Goal: Find specific page/section: Find specific page/section

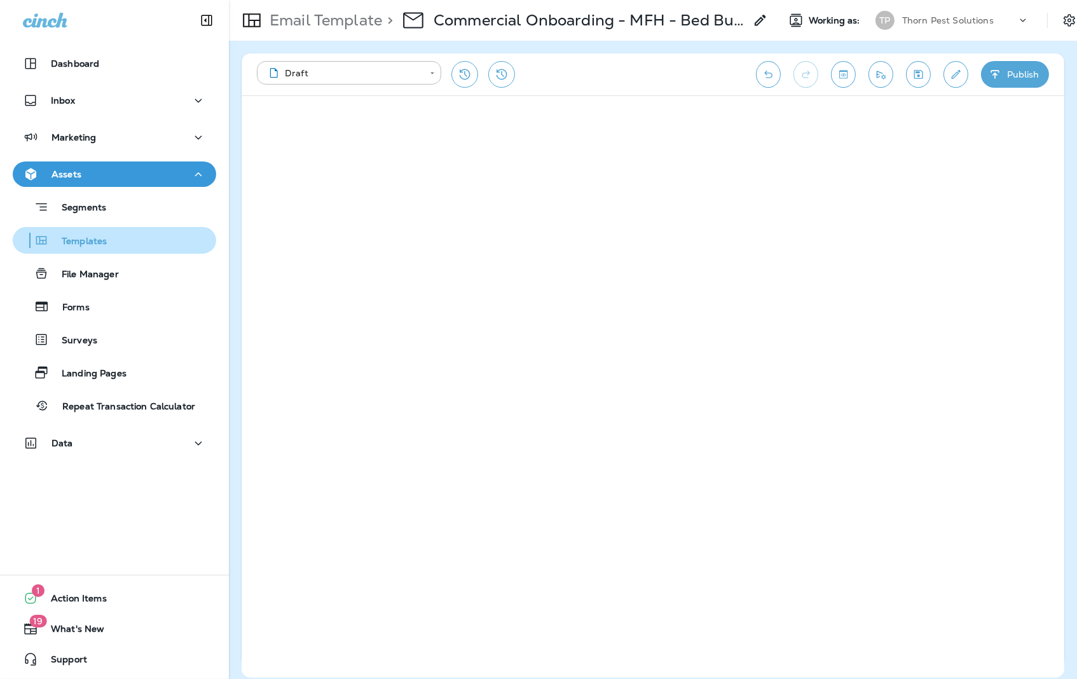
click at [86, 236] on p "Templates" at bounding box center [78, 242] width 58 height 12
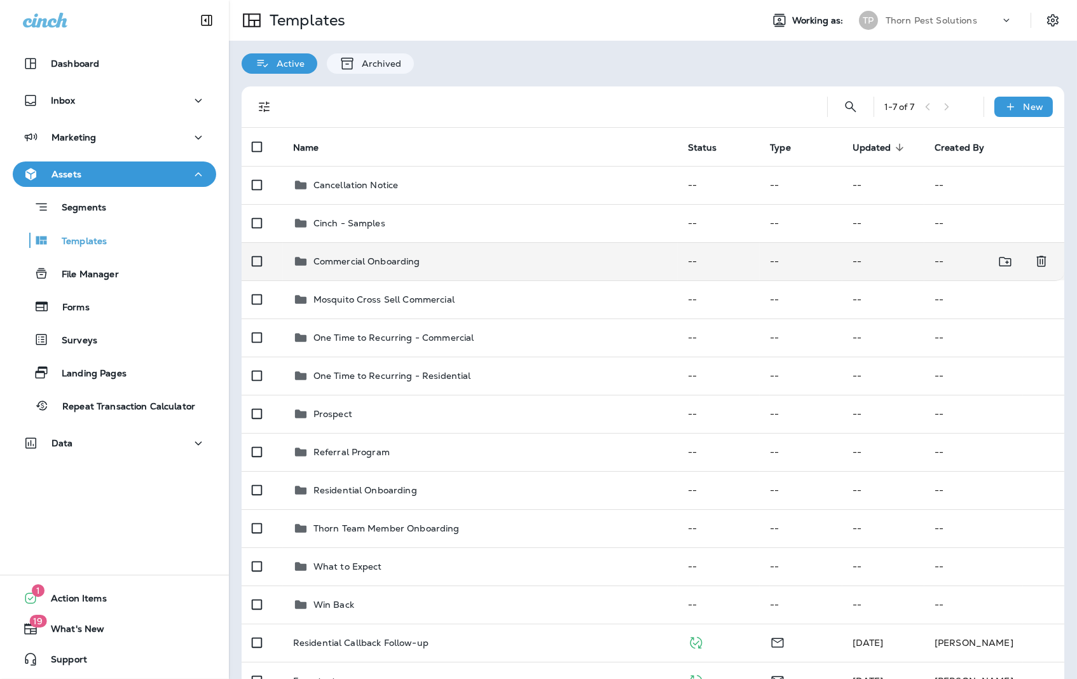
click at [362, 256] on p "Commercial Onboarding" at bounding box center [366, 261] width 107 height 10
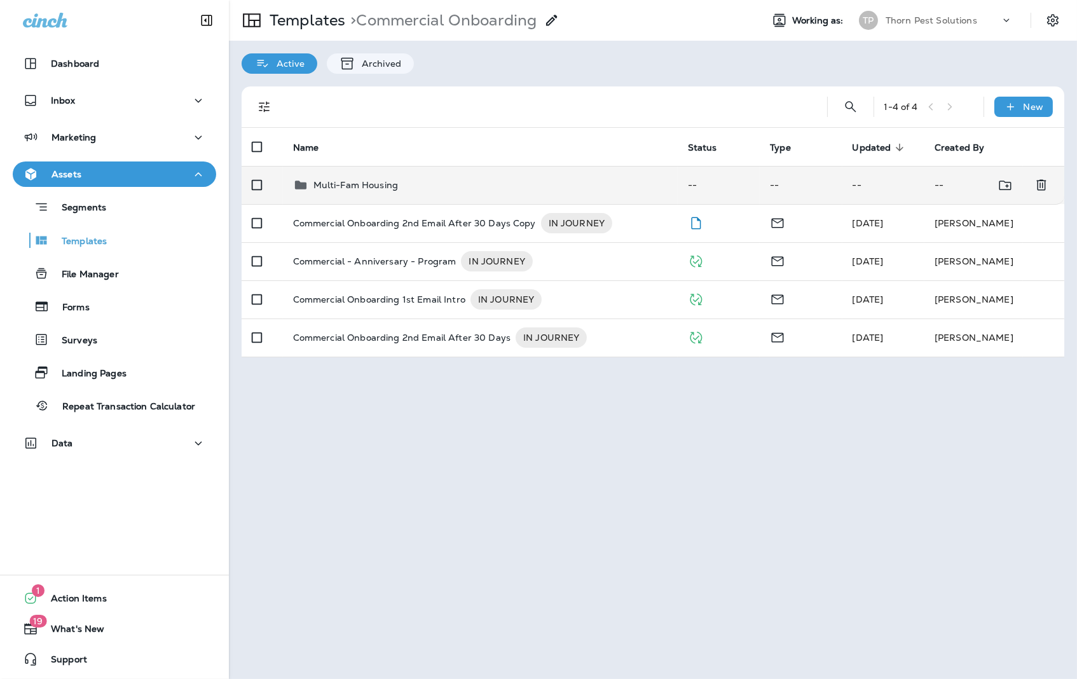
click at [363, 180] on p "Multi-Fam Housing" at bounding box center [355, 185] width 85 height 10
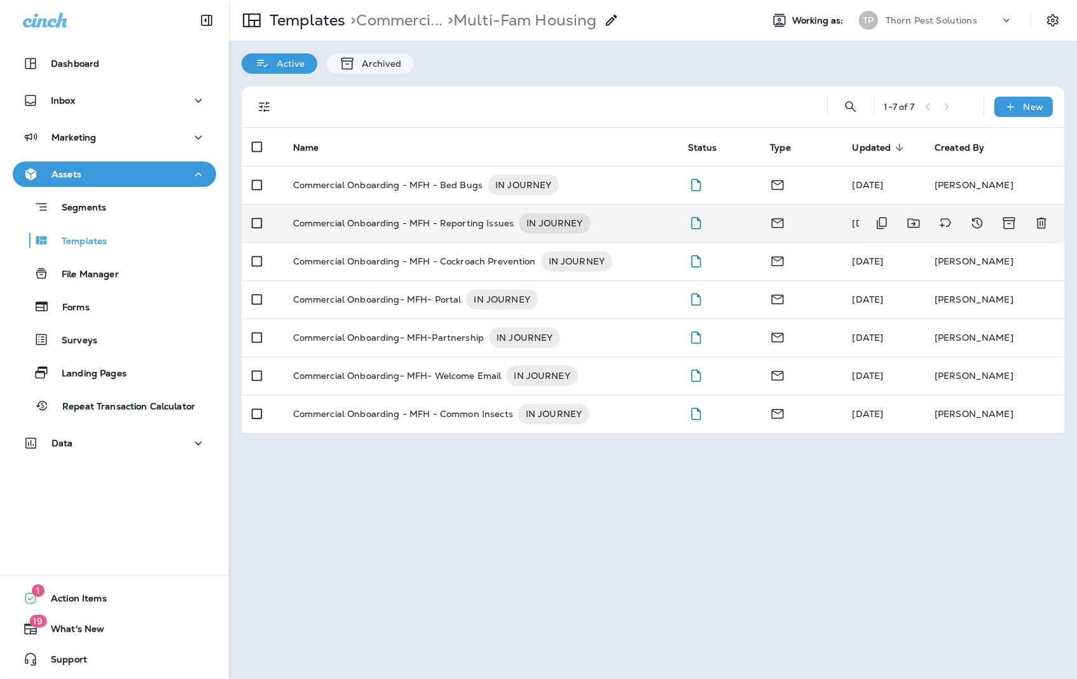
click at [478, 213] on p "Commercial Onboarding - MFH - Reporting Issues" at bounding box center [403, 223] width 221 height 20
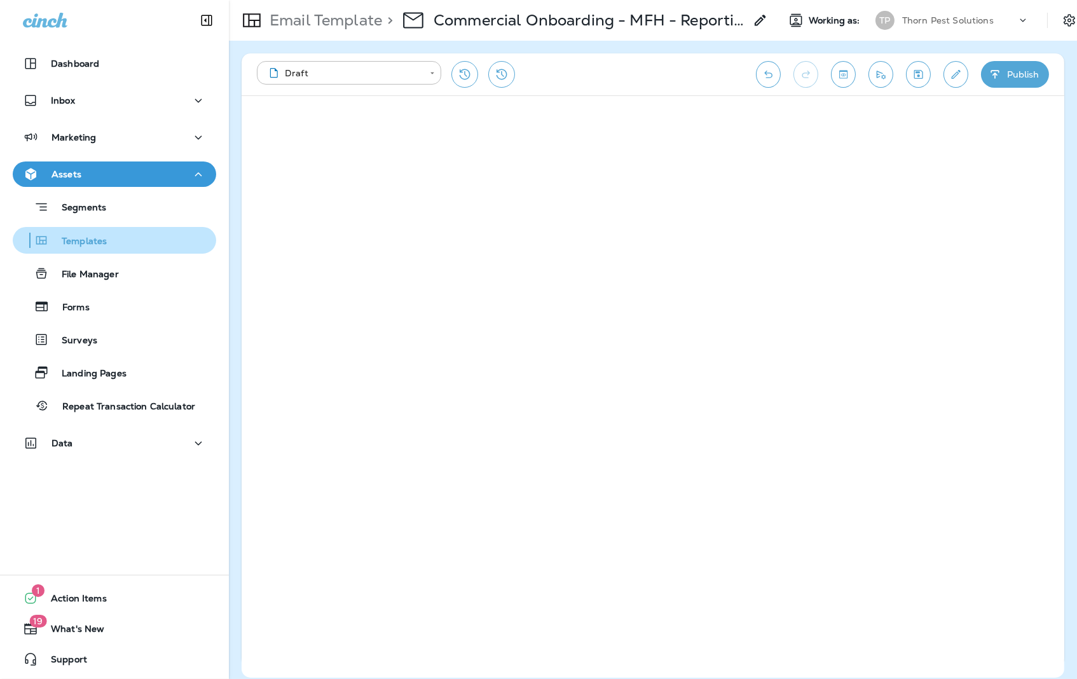
click at [88, 236] on p "Templates" at bounding box center [78, 242] width 58 height 12
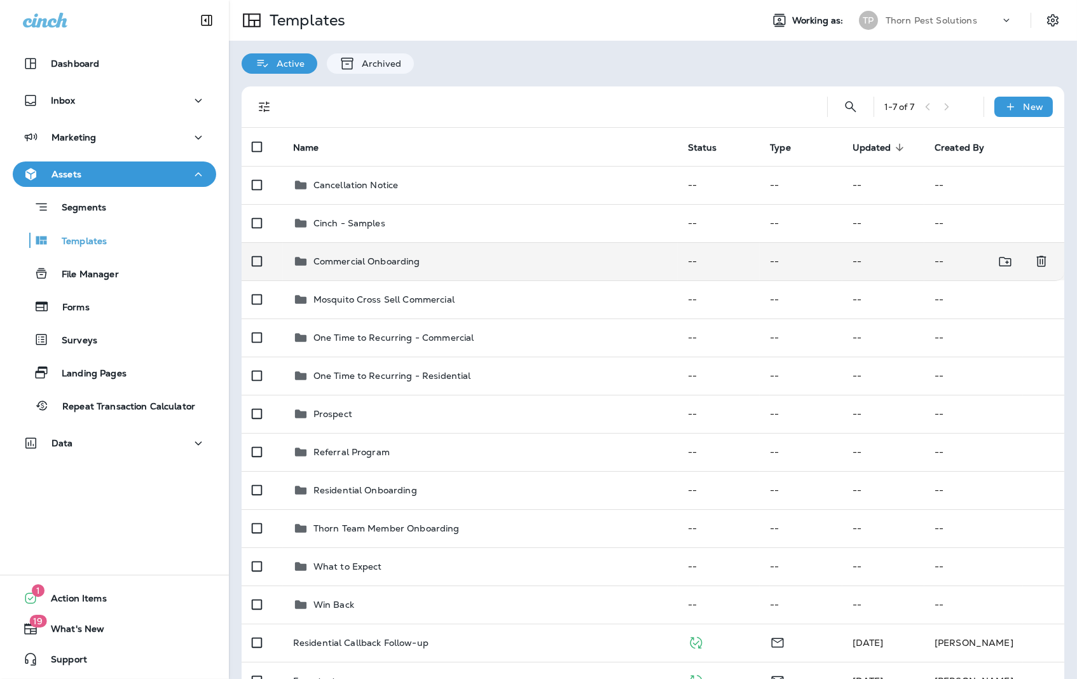
click at [369, 256] on p "Commercial Onboarding" at bounding box center [366, 261] width 107 height 10
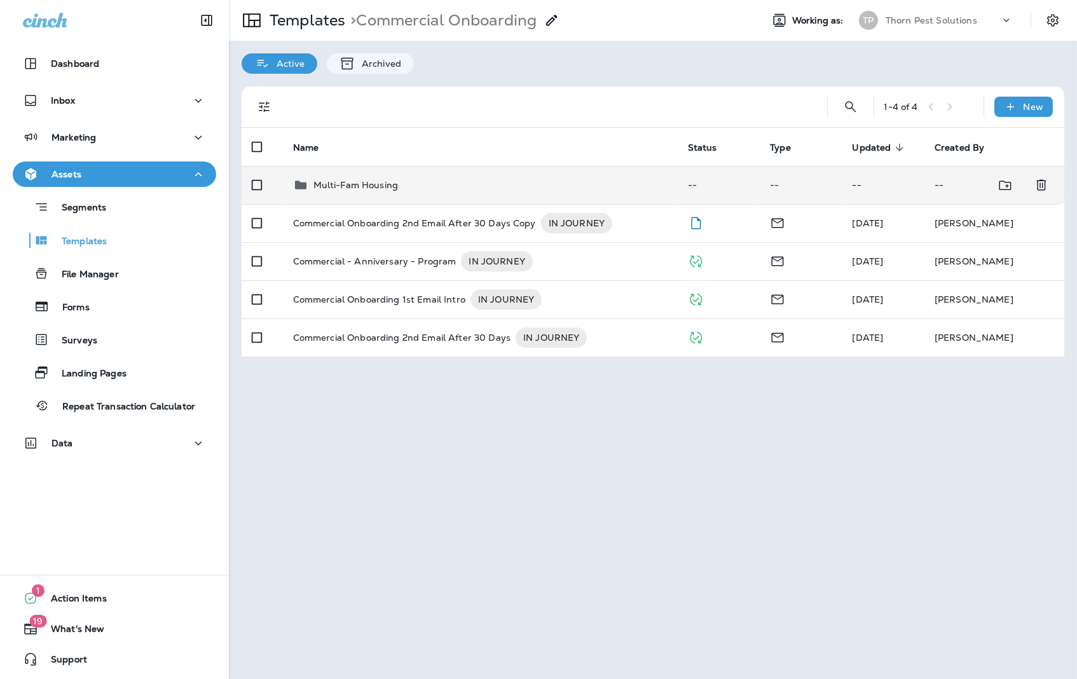
click at [342, 180] on p "Multi-Fam Housing" at bounding box center [355, 185] width 85 height 10
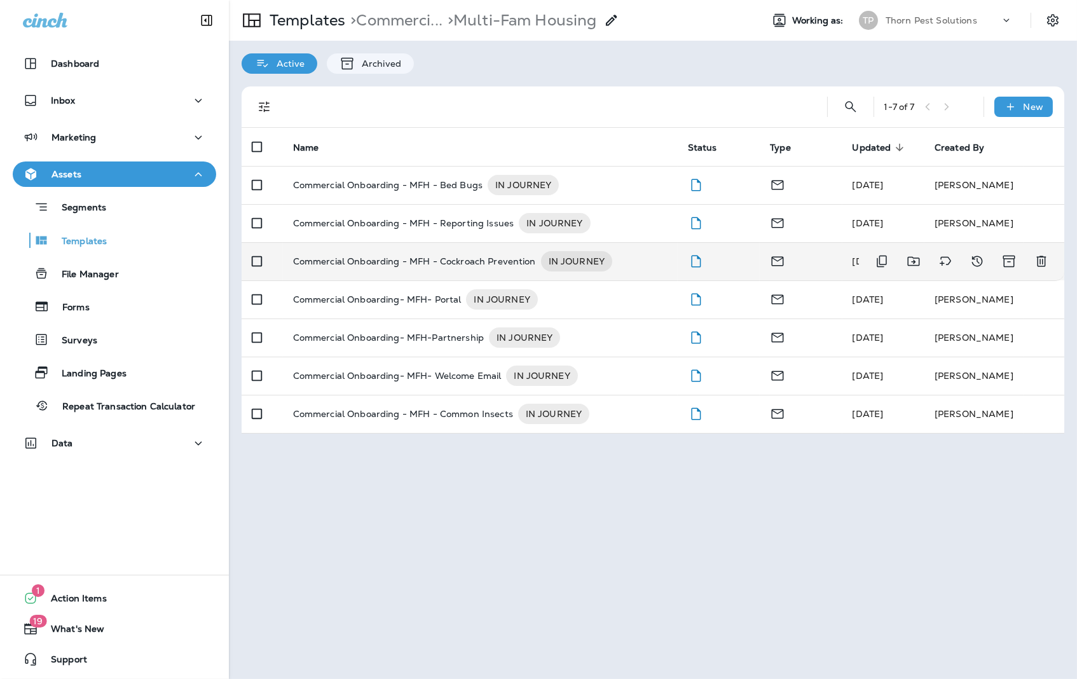
click at [501, 251] on p "Commercial Onboarding - MFH - Cockroach Prevention" at bounding box center [414, 261] width 243 height 20
